Goal: Transaction & Acquisition: Purchase product/service

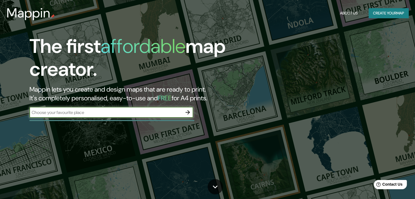
click at [150, 109] on input "text" at bounding box center [105, 112] width 153 height 6
click at [113, 114] on input "text" at bounding box center [105, 112] width 153 height 6
type input "madird"
click at [189, 111] on icon "button" at bounding box center [187, 112] width 7 height 7
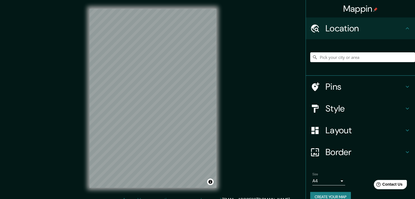
click at [325, 107] on h4 "Style" at bounding box center [364, 108] width 79 height 11
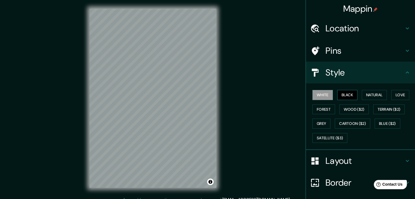
click at [342, 94] on button "Black" at bounding box center [347, 95] width 20 height 10
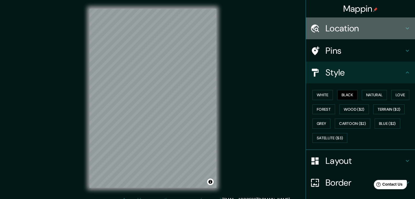
click at [340, 23] on h4 "Location" at bounding box center [364, 28] width 79 height 11
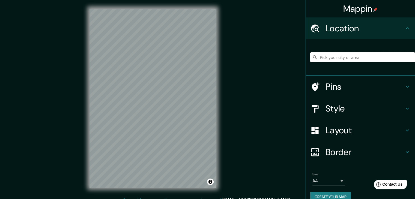
click at [330, 60] on input "Pick your city or area" at bounding box center [362, 57] width 105 height 10
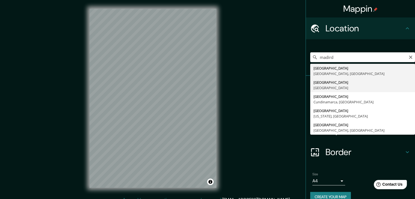
type input "Madrid, España"
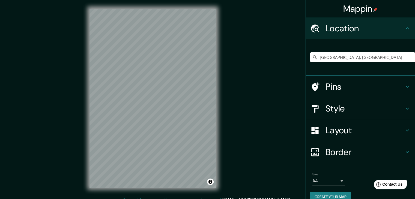
click at [329, 130] on h4 "Layout" at bounding box center [364, 130] width 79 height 11
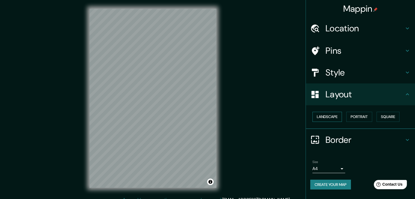
click at [329, 114] on button "Landscape" at bounding box center [326, 117] width 29 height 10
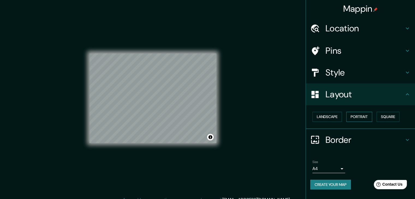
click at [359, 115] on button "Portrait" at bounding box center [359, 117] width 26 height 10
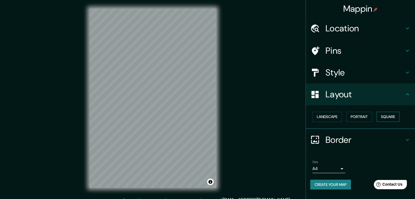
click at [387, 119] on button "Square" at bounding box center [387, 117] width 23 height 10
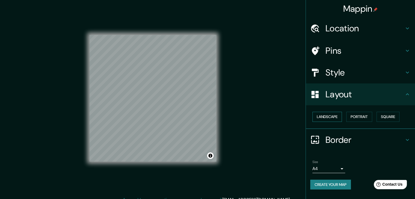
click at [333, 112] on button "Landscape" at bounding box center [326, 117] width 29 height 10
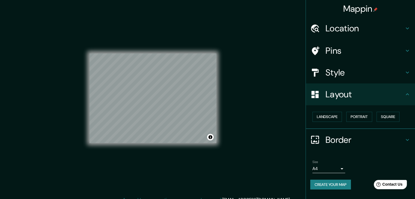
click at [331, 47] on h4 "Pins" at bounding box center [364, 50] width 79 height 11
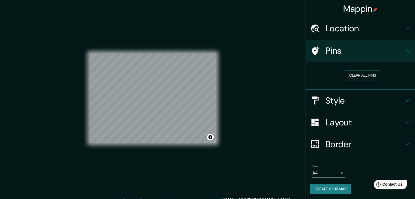
click at [332, 98] on h4 "Style" at bounding box center [364, 100] width 79 height 11
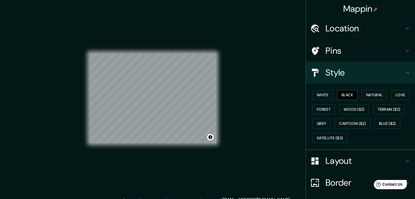
click at [344, 95] on button "Black" at bounding box center [347, 95] width 20 height 10
click at [366, 95] on button "Natural" at bounding box center [374, 95] width 25 height 10
click at [398, 93] on button "Love" at bounding box center [400, 95] width 18 height 10
click at [323, 106] on button "Forest" at bounding box center [323, 109] width 23 height 10
click at [343, 114] on div "White Black Natural Love Forest Wood ($2) Terrain ($2) Grey Cartoon ($2) Blue (…" at bounding box center [362, 116] width 105 height 57
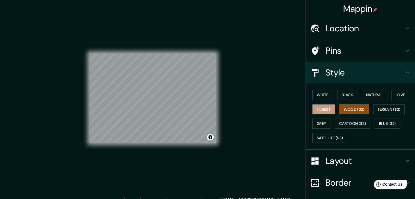
click at [346, 109] on button "Wood ($2)" at bounding box center [353, 109] width 29 height 10
click at [380, 109] on button "Terrain ($2)" at bounding box center [389, 109] width 32 height 10
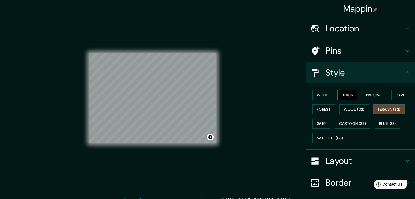
click at [340, 94] on button "Black" at bounding box center [347, 95] width 20 height 10
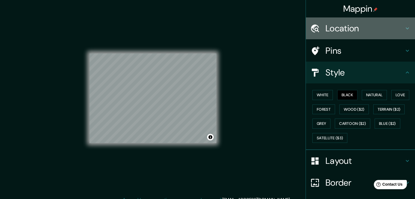
click at [336, 29] on h4 "Location" at bounding box center [364, 28] width 79 height 11
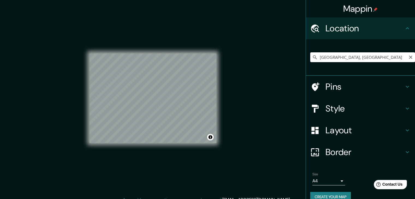
click at [329, 60] on input "Madrid, España" at bounding box center [362, 57] width 105 height 10
drag, startPoint x: 337, startPoint y: 59, endPoint x: 258, endPoint y: 64, distance: 79.0
click at [266, 66] on div "Mappin Location Madrid, España Pins Style Layout Border Choose a border. Hint :…" at bounding box center [207, 102] width 415 height 205
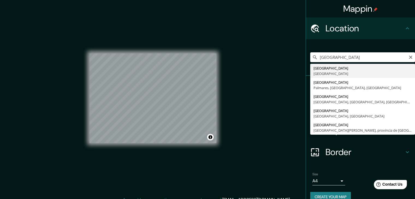
type input "Buenos Aires, Argentina"
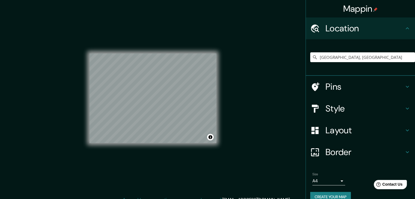
click at [333, 84] on h4 "Pins" at bounding box center [364, 86] width 79 height 11
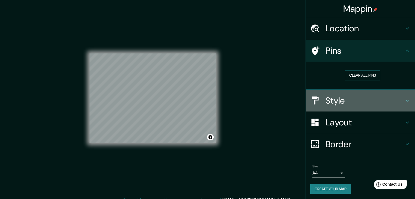
click at [332, 97] on h4 "Style" at bounding box center [364, 100] width 79 height 11
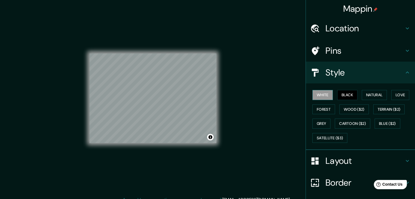
click at [321, 97] on button "White" at bounding box center [322, 95] width 20 height 10
click at [325, 162] on h4 "Layout" at bounding box center [364, 160] width 79 height 11
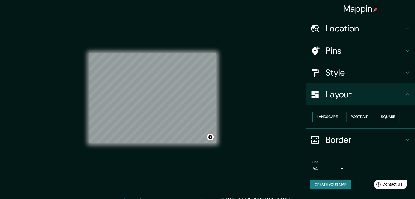
click at [331, 117] on button "Landscape" at bounding box center [326, 117] width 29 height 10
click at [356, 117] on button "Portrait" at bounding box center [359, 117] width 26 height 10
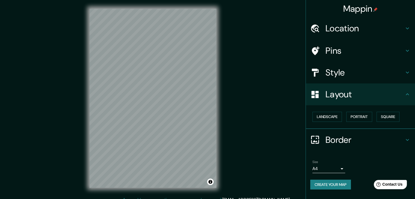
scroll to position [6, 0]
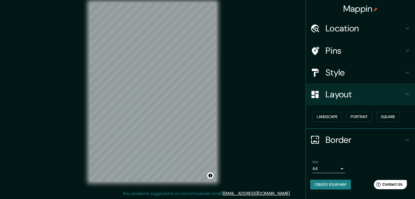
click at [378, 95] on h4 "Layout" at bounding box center [364, 94] width 79 height 11
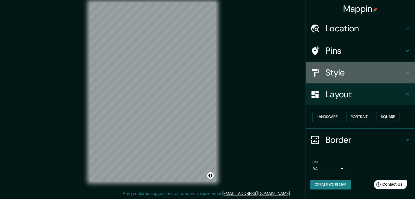
click at [354, 76] on h4 "Style" at bounding box center [364, 72] width 79 height 11
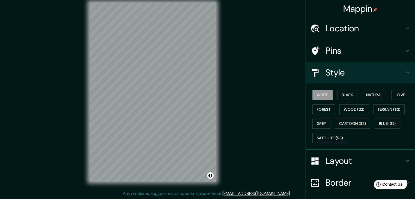
click at [336, 45] on h4 "Pins" at bounding box center [364, 50] width 79 height 11
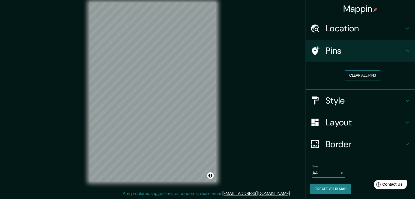
click at [356, 73] on button "Clear all pins" at bounding box center [362, 75] width 35 height 10
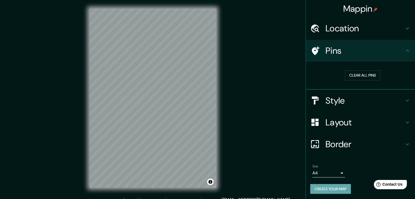
click at [326, 187] on button "Create your map" at bounding box center [330, 189] width 41 height 10
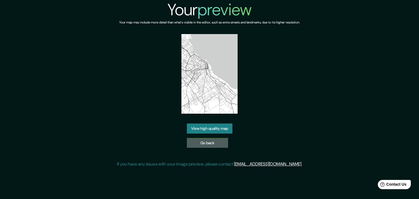
click at [208, 142] on link "Go back" at bounding box center [207, 143] width 41 height 10
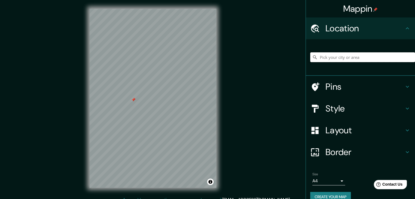
click at [330, 57] on input "Pick your city or area" at bounding box center [362, 57] width 105 height 10
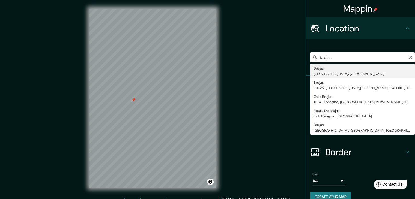
type input "[GEOGRAPHIC_DATA], [GEOGRAPHIC_DATA], [GEOGRAPHIC_DATA]"
